Goal: Task Accomplishment & Management: Use online tool/utility

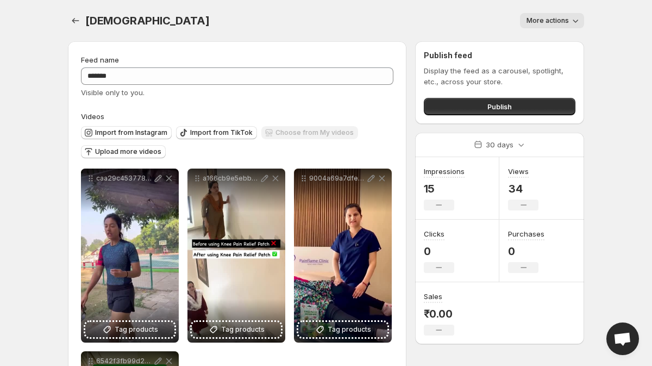
click at [576, 17] on icon "button" at bounding box center [575, 20] width 11 height 11
click at [597, 56] on div "**********" at bounding box center [326, 275] width 542 height 551
click at [465, 7] on div "[DEMOGRAPHIC_DATA] . This page is ready vedios More actions More actions More a…" at bounding box center [326, 20] width 516 height 41
click at [388, 60] on div "Feed name" at bounding box center [237, 59] width 313 height 11
click at [435, 53] on h2 "Publish feed" at bounding box center [500, 55] width 152 height 11
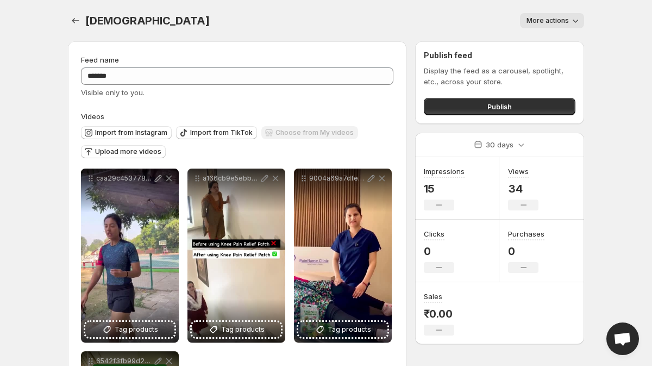
click at [478, 42] on div "Publish feed Display the feed as a carousel, spotlight, etc., across your store…" at bounding box center [499, 82] width 169 height 83
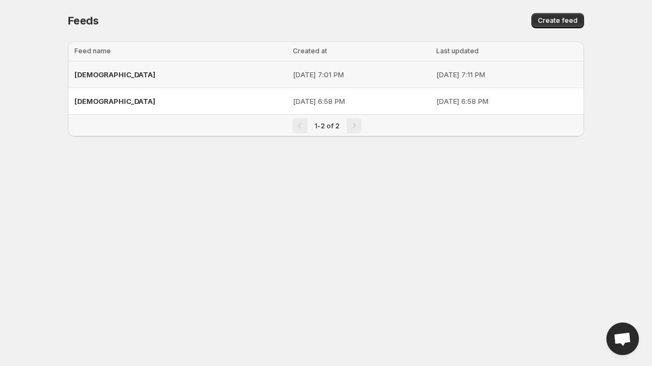
click at [330, 75] on p "Aug 29, 2025 at 7:01 PM" at bounding box center [361, 74] width 137 height 11
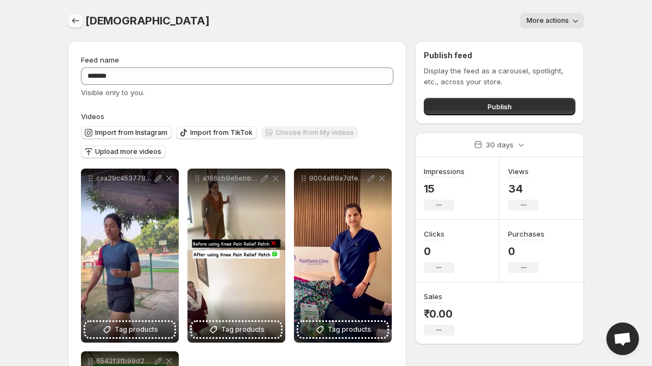
click at [78, 19] on icon "Settings" at bounding box center [75, 20] width 11 height 11
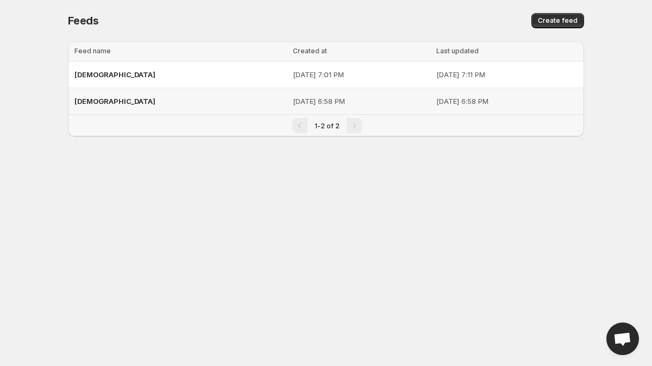
click at [293, 101] on p "Aug 29, 2025 at 6:58 PM" at bounding box center [361, 101] width 137 height 11
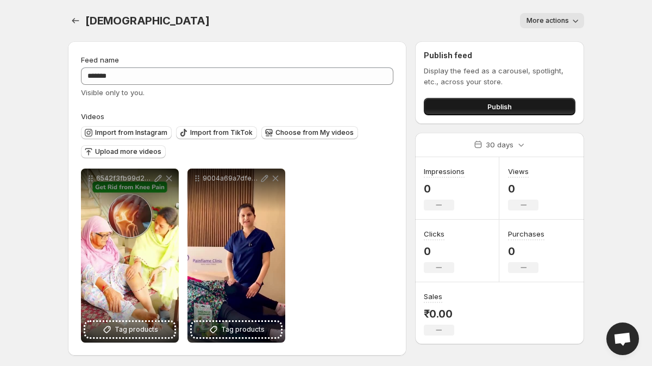
click at [504, 109] on span "Publish" at bounding box center [500, 106] width 24 height 11
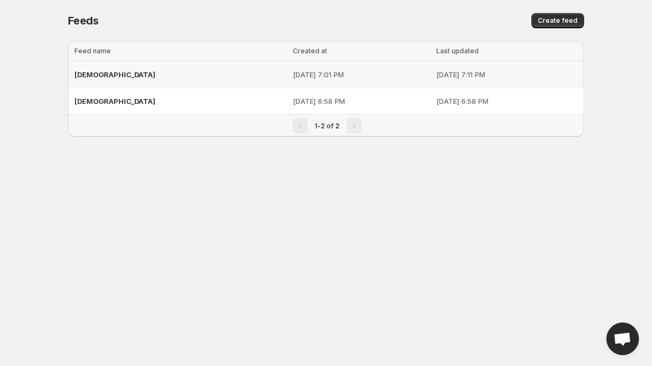
drag, startPoint x: 389, startPoint y: 79, endPoint x: 363, endPoint y: 82, distance: 26.8
click at [363, 82] on tr "vedios Aug 29, 2025 at 7:01 PM Aug 29, 2025 at 7:11 PM" at bounding box center [326, 74] width 516 height 27
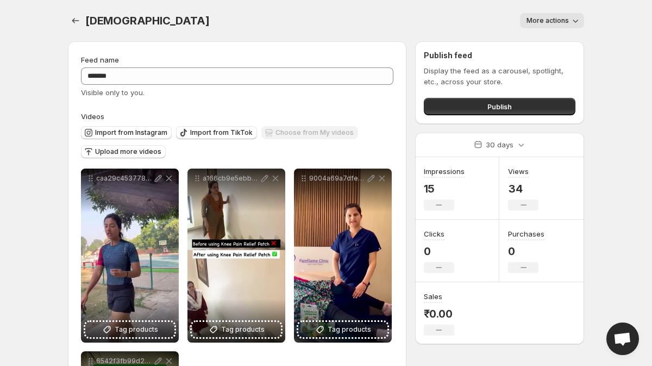
click at [576, 24] on icon "button" at bounding box center [575, 20] width 11 height 11
click at [541, 50] on button "Delete" at bounding box center [539, 42] width 28 height 17
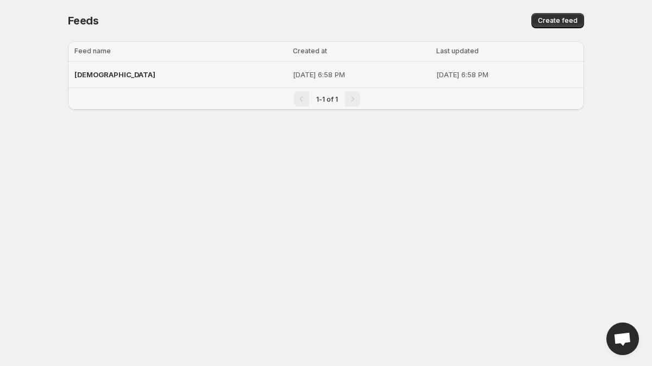
drag, startPoint x: 473, startPoint y: 75, endPoint x: 308, endPoint y: 80, distance: 165.8
click at [308, 80] on tr "vedios Aug 29, 2025 at 6:58 PM Aug 29, 2025 at 6:58 PM" at bounding box center [326, 74] width 516 height 27
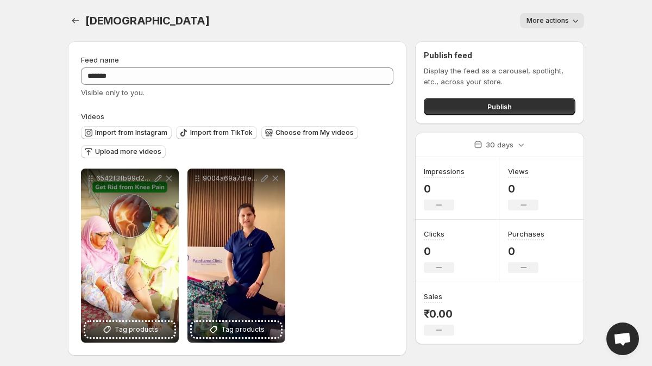
click at [579, 23] on icon "button" at bounding box center [575, 20] width 11 height 11
click at [543, 33] on div "Delete" at bounding box center [539, 43] width 35 height 24
click at [538, 46] on span "Delete" at bounding box center [539, 43] width 22 height 9
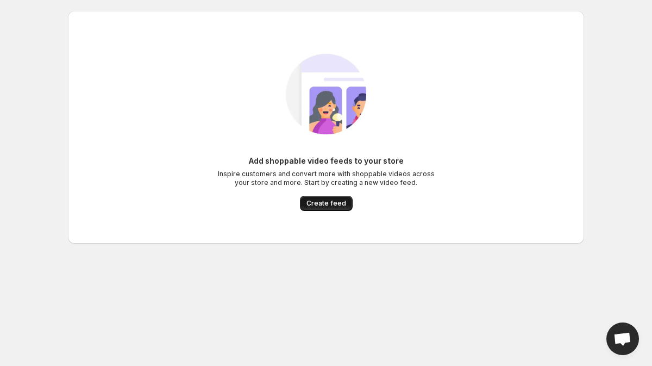
click at [325, 205] on span "Create feed" at bounding box center [327, 203] width 40 height 9
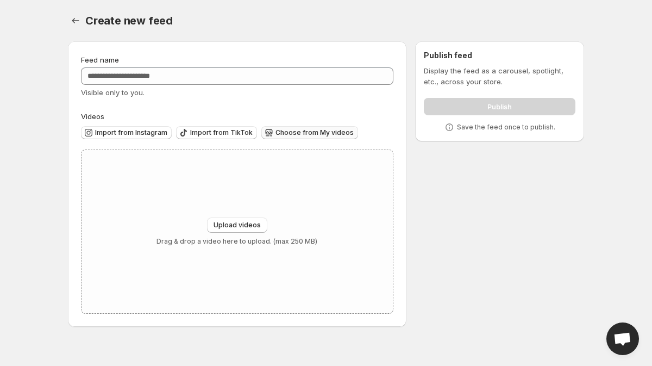
click at [333, 130] on span "Choose from My videos" at bounding box center [315, 132] width 78 height 9
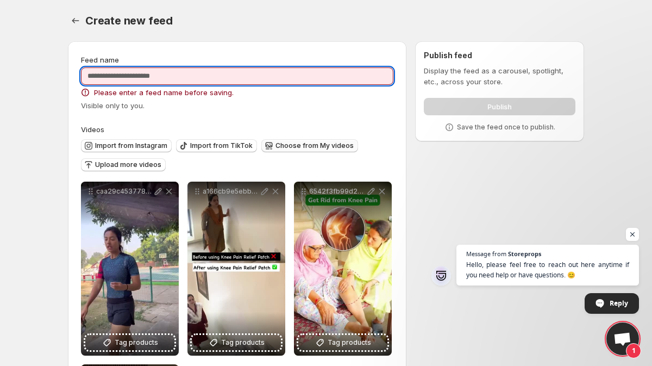
click at [228, 80] on input "Feed name" at bounding box center [237, 75] width 313 height 17
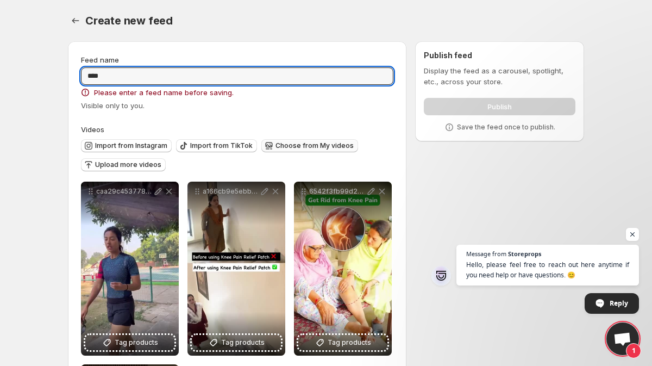
type input "*****"
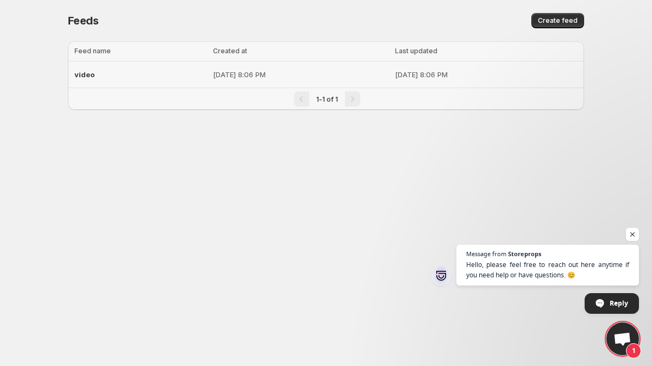
click at [417, 73] on p "Aug 29, 2025 at 8:06 PM" at bounding box center [486, 74] width 183 height 11
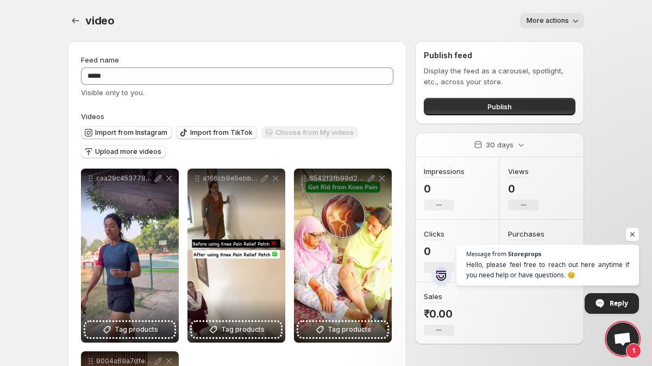
click at [568, 21] on span "More actions" at bounding box center [548, 20] width 42 height 9
click at [576, 48] on div "Publish feed Display the feed as a carousel, spotlight, etc., across your store…" at bounding box center [499, 82] width 169 height 83
click at [474, 105] on button "Publish" at bounding box center [500, 106] width 152 height 17
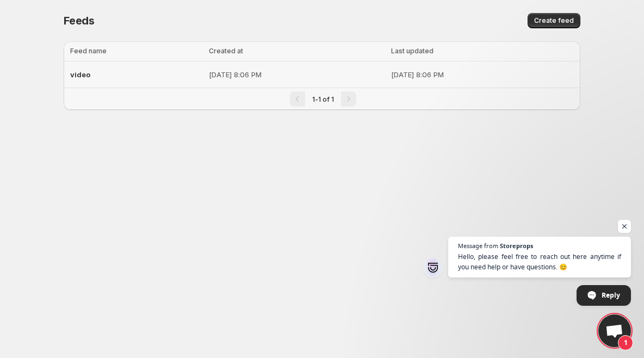
click at [345, 78] on p "[DATE] 8:06 PM" at bounding box center [297, 74] width 176 height 11
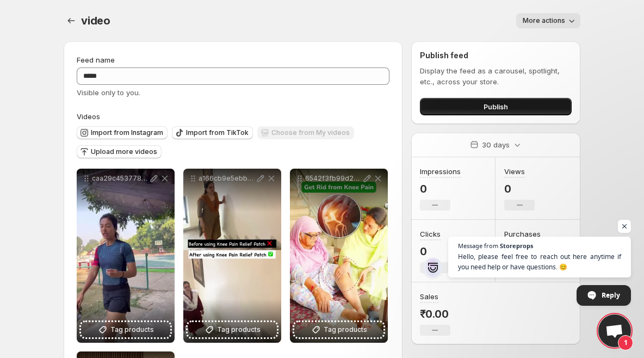
click at [470, 109] on button "Publish" at bounding box center [496, 106] width 152 height 17
click at [567, 19] on icon "button" at bounding box center [571, 20] width 11 height 11
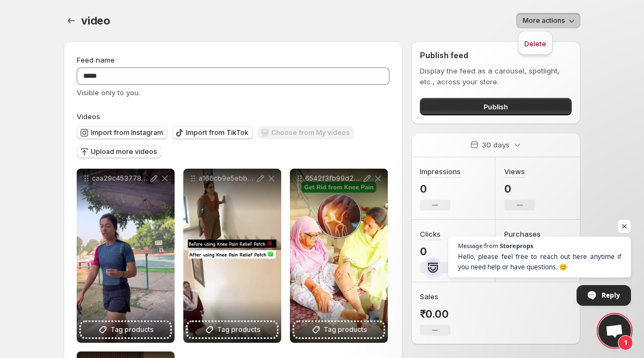
click at [429, 28] on div "More actions" at bounding box center [351, 20] width 457 height 15
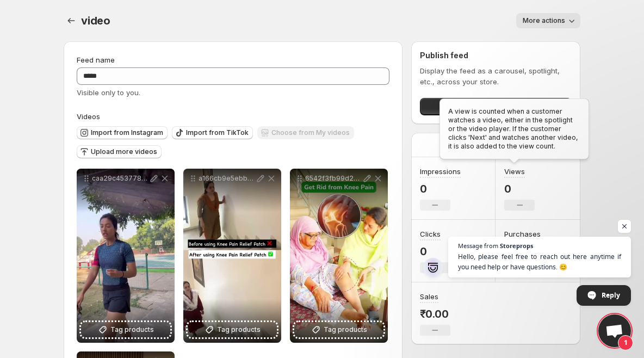
click at [498, 149] on div "A view is counted when a customer watches a video, either in the spotlight or t…" at bounding box center [514, 131] width 154 height 70
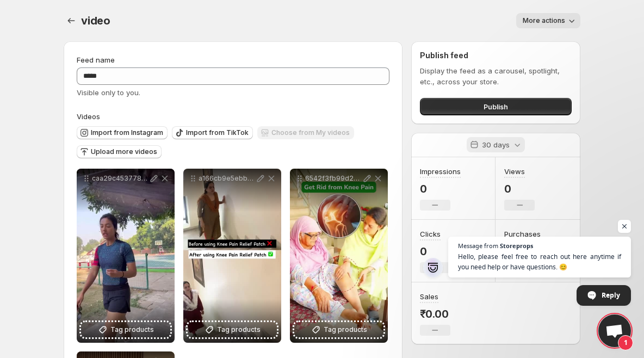
click at [514, 147] on icon at bounding box center [516, 144] width 11 height 11
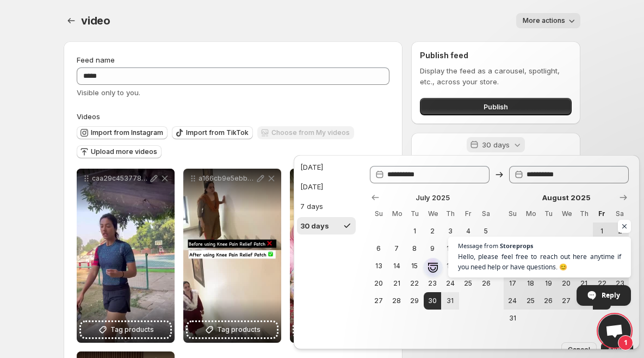
click at [514, 147] on icon at bounding box center [516, 144] width 11 height 11
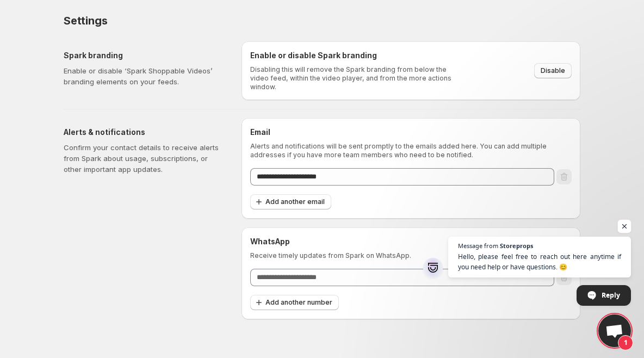
click at [619, 228] on span "Open chat" at bounding box center [624, 227] width 14 height 14
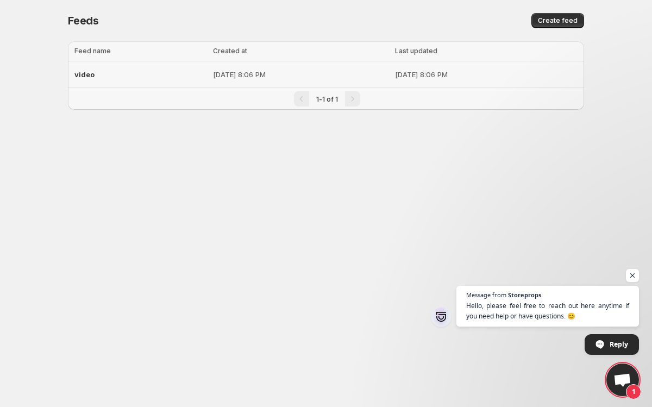
click at [228, 80] on td "[DATE] 8:06 PM" at bounding box center [301, 74] width 182 height 27
